Goal: Navigation & Orientation: Find specific page/section

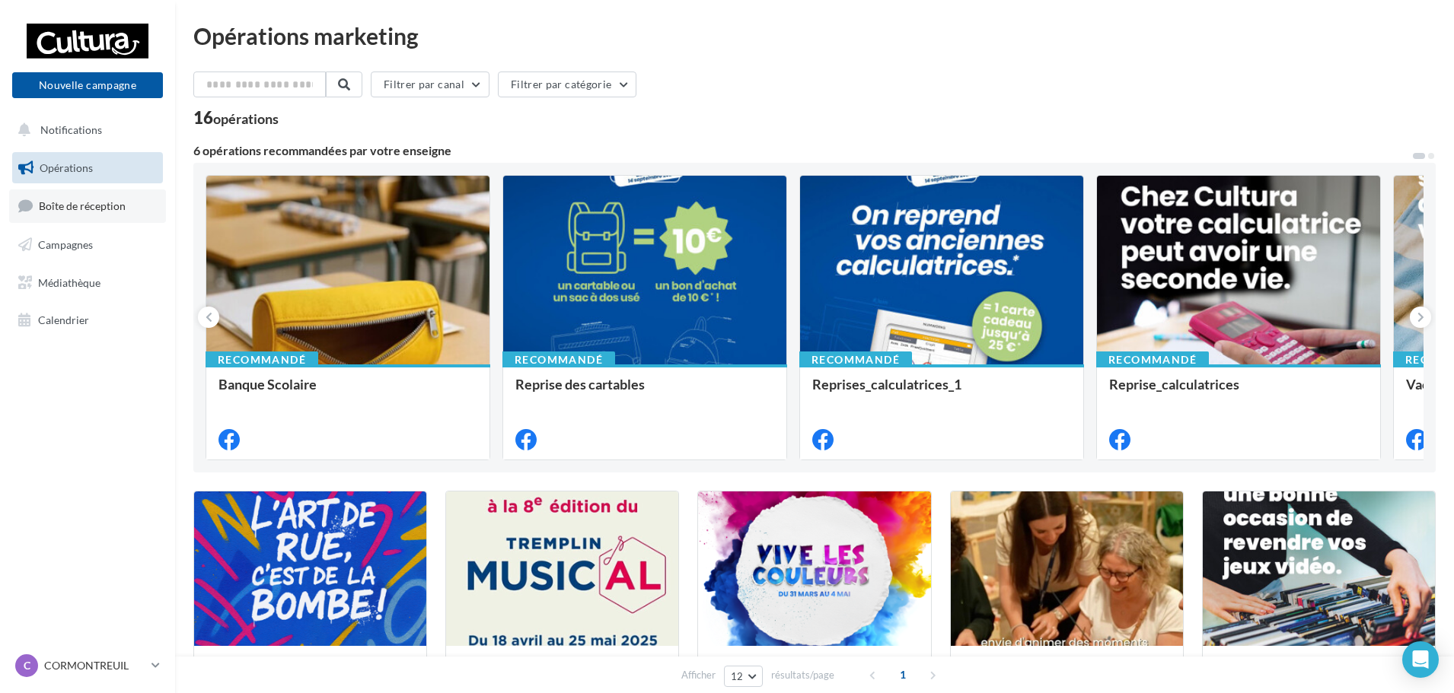
click at [131, 209] on link "Boîte de réception" at bounding box center [87, 205] width 157 height 33
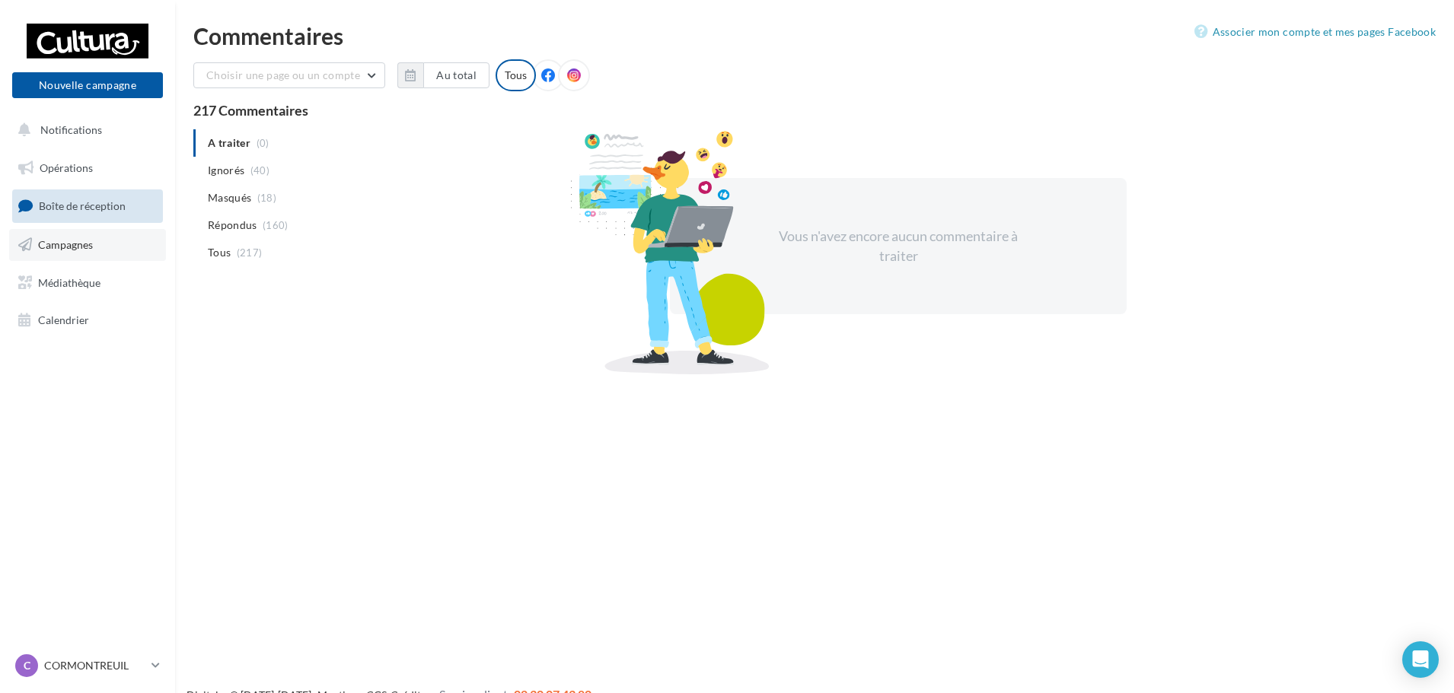
click at [45, 252] on link "Campagnes" at bounding box center [87, 245] width 157 height 32
